Goal: Participate in discussion: Engage in conversation with other users on a specific topic

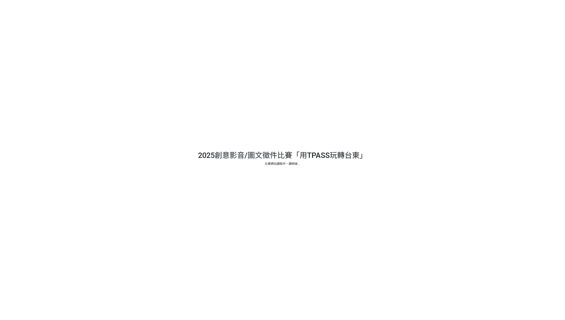
select select "13139"
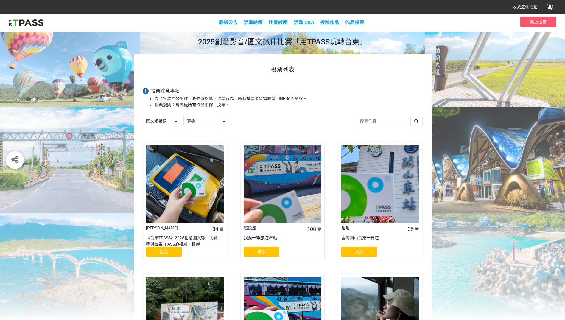
click at [202, 122] on select "隨機 作品 - 由新到舊 作品 - 由舊到新 票數 - 由多到少 票數 - 由少到多" at bounding box center [207, 121] width 46 height 10
select select "vote"
click at [184, 116] on select "隨機 作品 - 由新到舊 作品 - 由舊到新 票數 - 由多到少 票數 - 由少到多" at bounding box center [207, 121] width 46 height 10
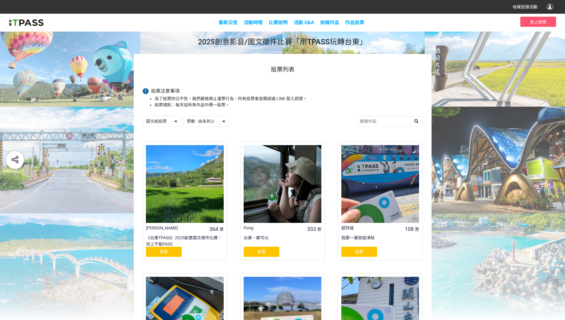
click at [270, 173] on div at bounding box center [283, 184] width 78 height 78
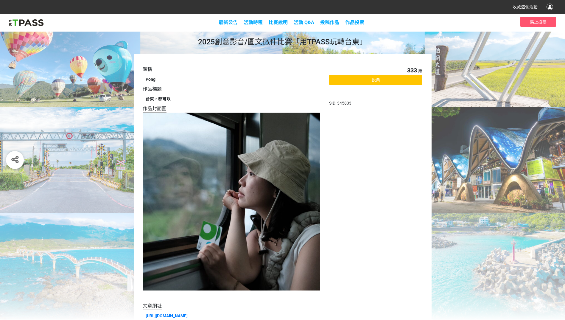
click at [108, 82] on div "暱稱 Pong 作品標題 台東，都可以 作品封面圖 文章網址 [URL][DOMAIN_NAME] 333 票 投票 SID: 345833" at bounding box center [282, 194] width 565 height 280
select select "13139"
select select "vote"
